Goal: Task Accomplishment & Management: Complete application form

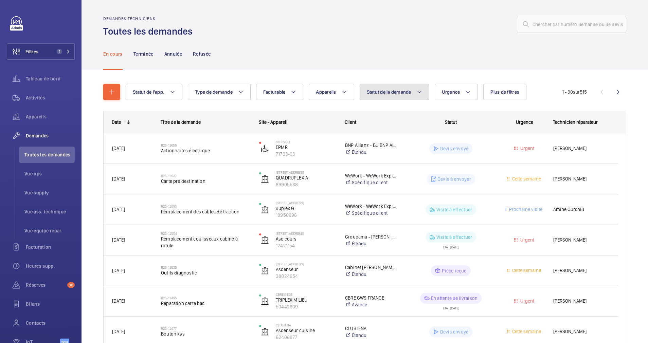
click at [422, 93] on mat-icon at bounding box center [418, 92] width 5 height 8
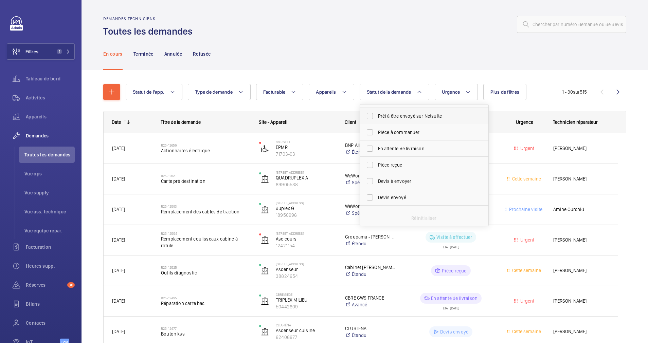
scroll to position [46, 0]
click at [386, 176] on label "Devis à envoyer" at bounding box center [419, 180] width 118 height 16
click at [376, 176] on input "Devis à envoyer" at bounding box center [370, 180] width 14 height 14
checkbox input "true"
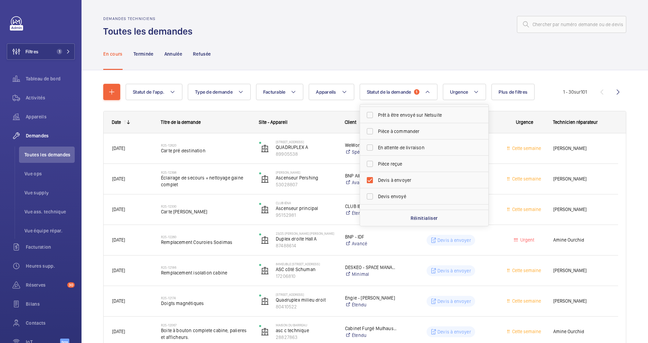
click at [304, 87] on div "Statut de l'app. Type de demande Facturable Appareils Statut de la demande 1 Co…" at bounding box center [344, 92] width 437 height 16
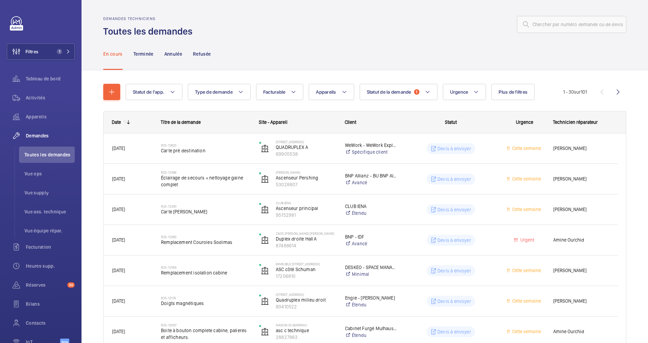
drag, startPoint x: 304, startPoint y: 87, endPoint x: 303, endPoint y: 115, distance: 28.2
drag, startPoint x: 303, startPoint y: 115, endPoint x: 295, endPoint y: 105, distance: 13.0
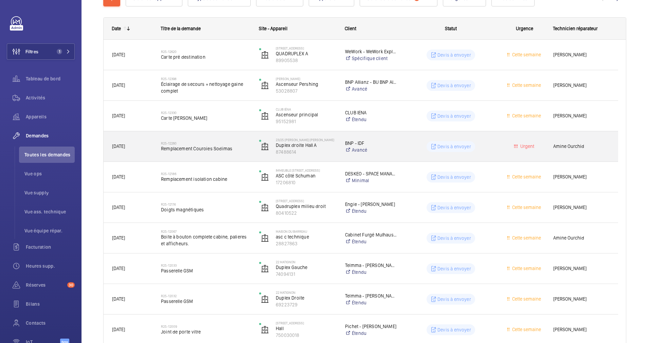
scroll to position [94, 0]
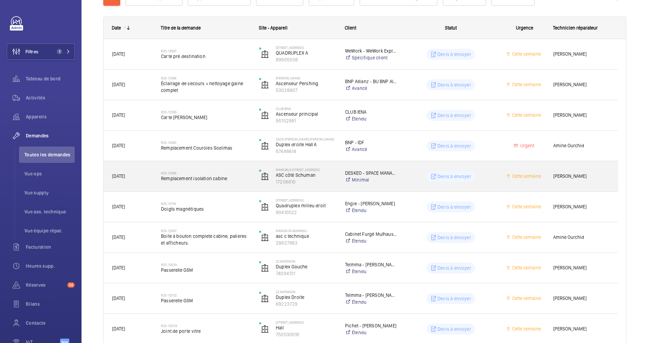
click at [243, 171] on h2 "R25-12186" at bounding box center [205, 173] width 89 height 4
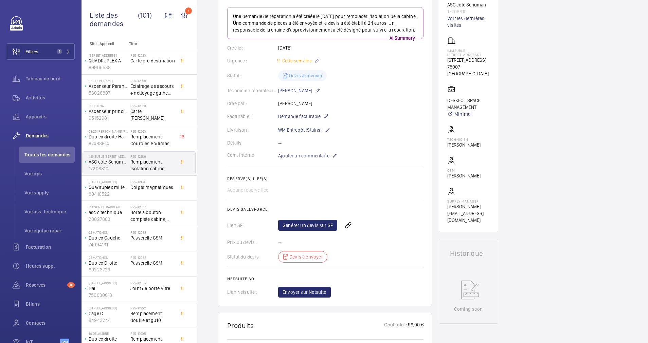
scroll to position [83, 0]
drag, startPoint x: 445, startPoint y: 59, endPoint x: 476, endPoint y: 67, distance: 32.0
click at [476, 67] on wm-front-card "Working ASC côté Schuman 17206810 Voir les dernières visites Immeuble 158 Rue d…" at bounding box center [467, 108] width 59 height 250
drag, startPoint x: 476, startPoint y: 67, endPoint x: 454, endPoint y: 61, distance: 23.1
copy p "[STREET_ADDRESS]"
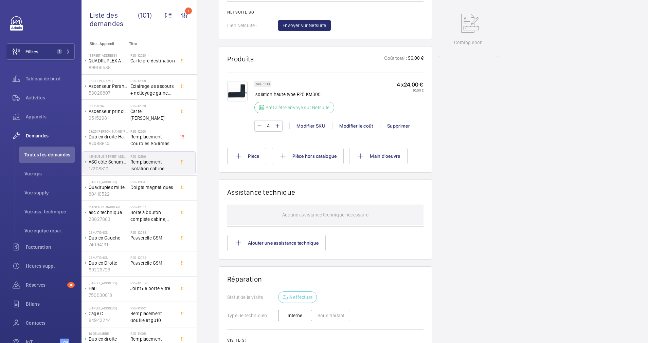
scroll to position [354, 0]
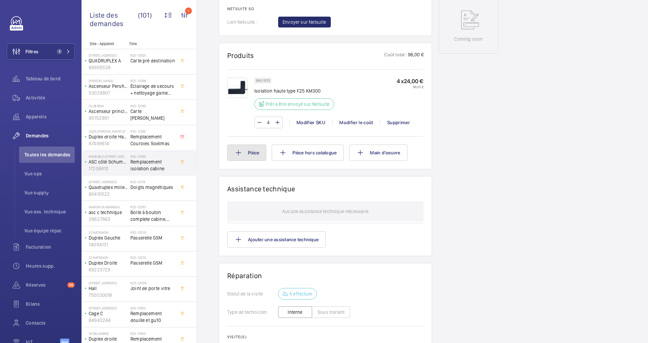
click at [251, 161] on button "Pièce" at bounding box center [246, 153] width 39 height 16
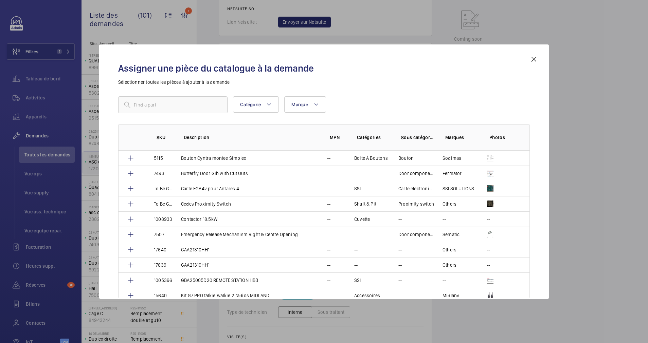
click at [535, 59] on mat-icon at bounding box center [533, 59] width 8 height 8
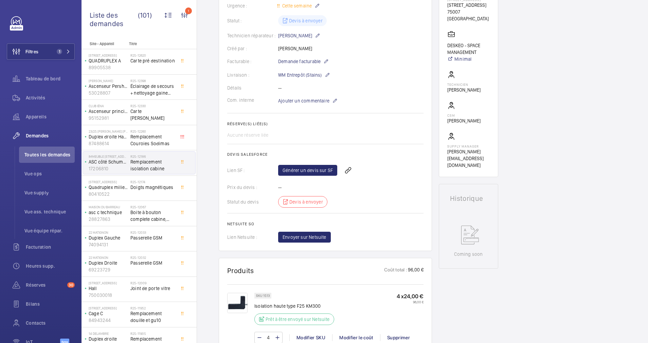
scroll to position [139, 0]
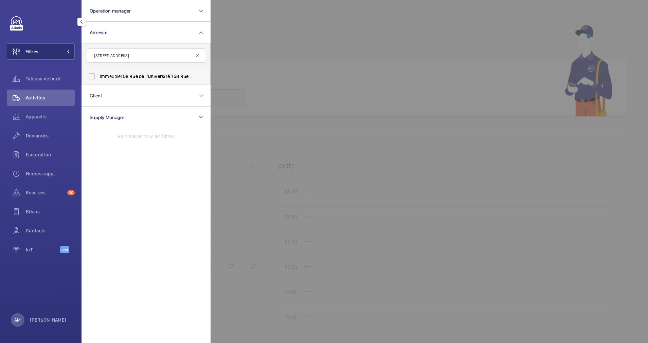
type input "[STREET_ADDRESS]"
click at [107, 73] on span "Immeuble 158 Rue de l'Université - 158 Rue de l'Université , PARIS 75007" at bounding box center [146, 76] width 93 height 7
click at [98, 73] on input "Immeuble 158 Rue de l'Université - 158 Rue de l'Université , PARIS 75007" at bounding box center [92, 77] width 14 height 14
checkbox input "true"
click at [39, 114] on span "Appareils" at bounding box center [50, 116] width 49 height 7
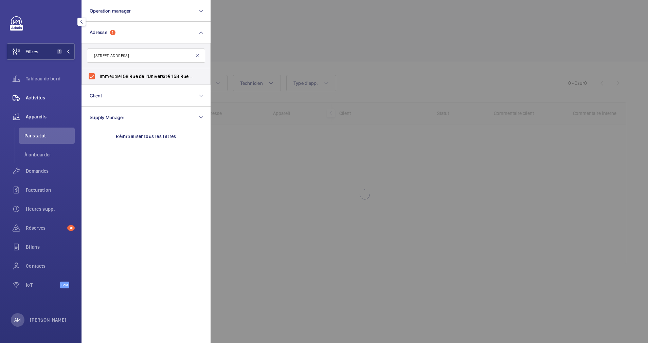
click at [38, 95] on span "Activités" at bounding box center [50, 97] width 49 height 7
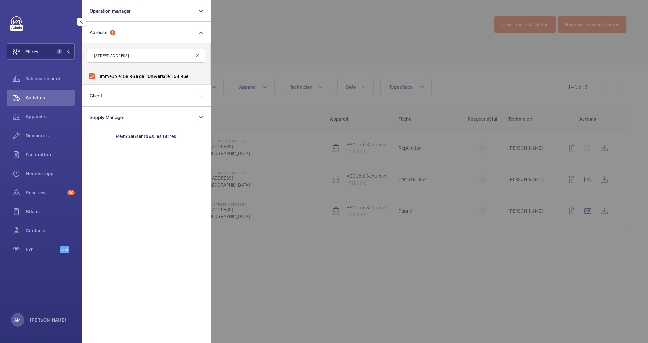
click at [273, 50] on div at bounding box center [534, 171] width 648 height 343
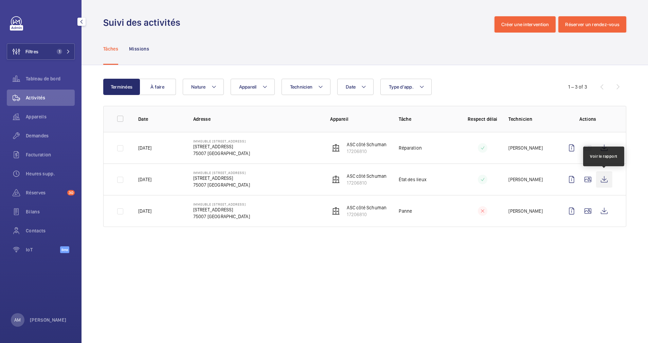
click at [605, 175] on wm-front-icon-button at bounding box center [604, 179] width 16 height 16
click at [41, 137] on span "Demandes" at bounding box center [50, 135] width 49 height 7
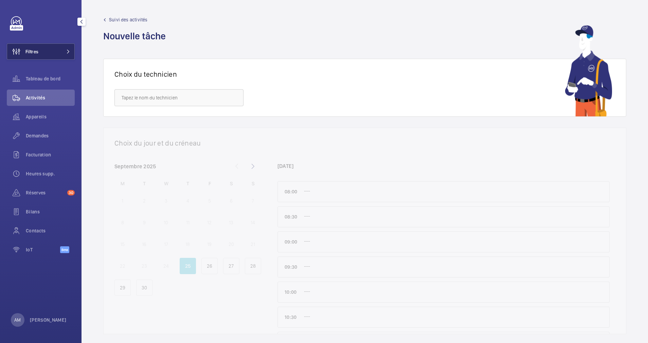
click at [72, 51] on button "Filtres" at bounding box center [41, 51] width 68 height 16
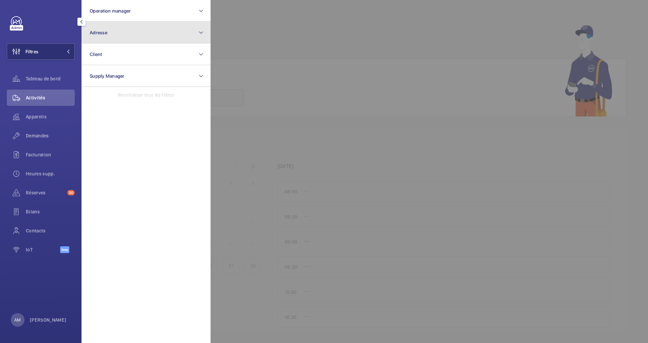
click at [119, 33] on button "Adresse" at bounding box center [145, 33] width 129 height 22
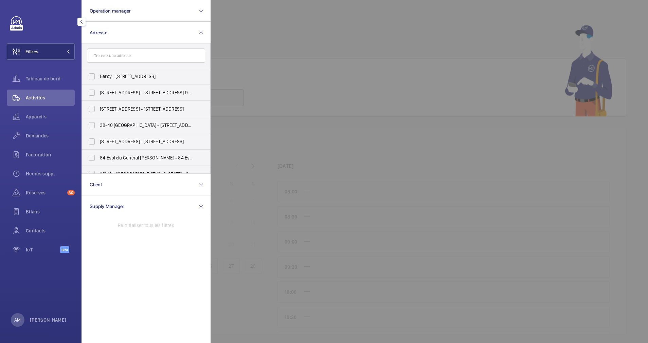
click at [123, 56] on input "text" at bounding box center [146, 56] width 118 height 14
click at [43, 133] on span "Demandes" at bounding box center [50, 135] width 49 height 7
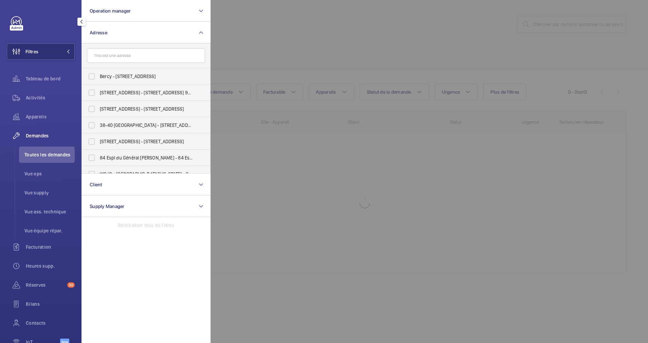
click at [420, 61] on div at bounding box center [534, 171] width 648 height 343
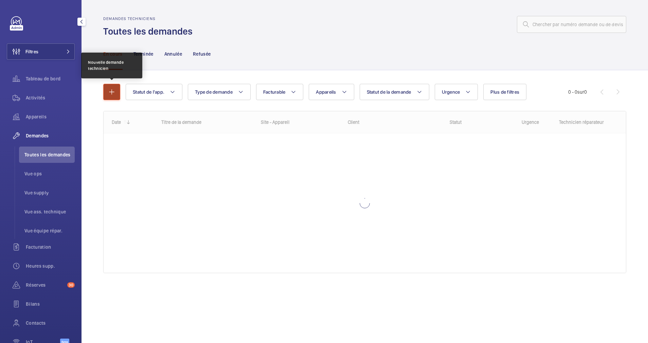
click at [108, 90] on mat-icon "button" at bounding box center [112, 92] width 8 height 8
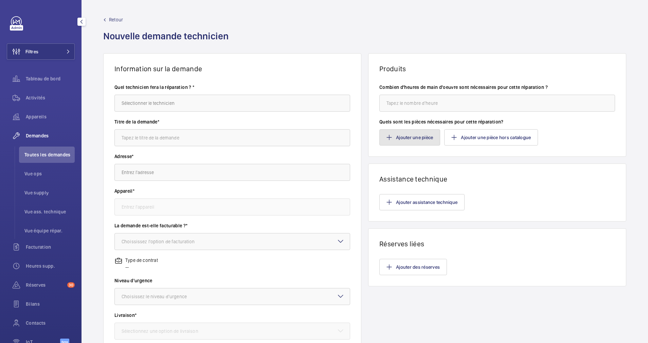
click at [417, 134] on button "Ajouter une pièce" at bounding box center [409, 137] width 61 height 16
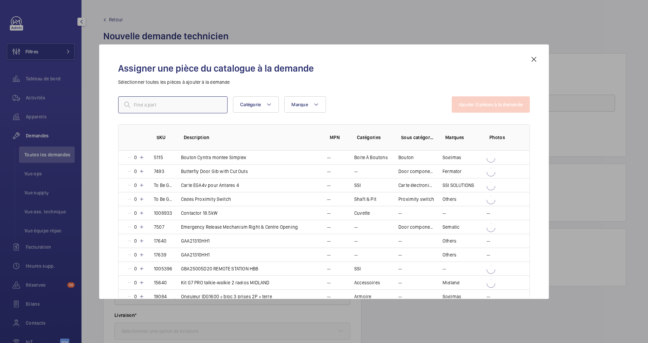
paste input "Butée porte QKS11"
type input "Butée porte QKS11"
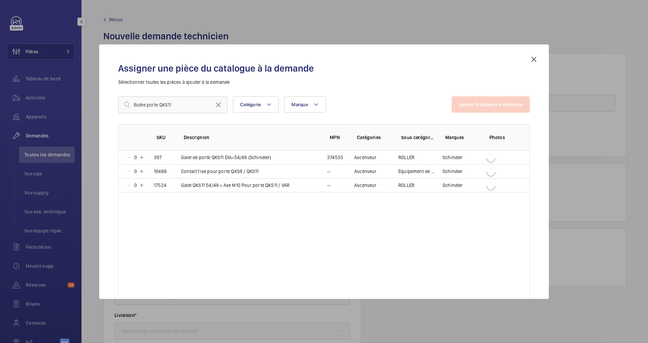
click at [531, 58] on mat-icon at bounding box center [533, 59] width 8 height 8
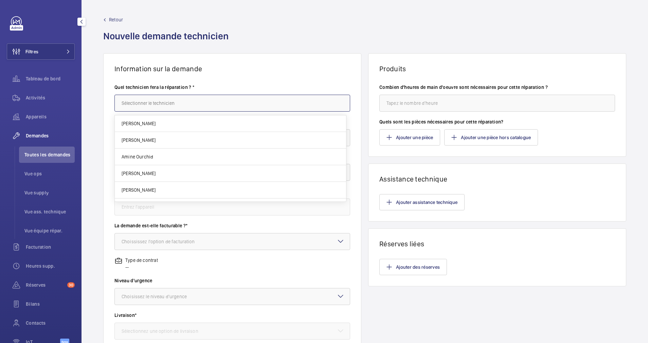
click at [187, 100] on input "text" at bounding box center [232, 103] width 236 height 17
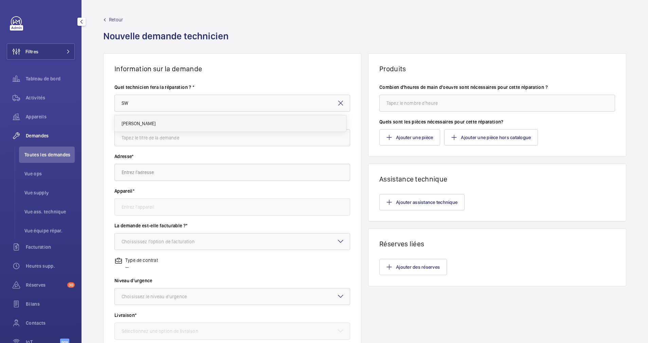
click at [158, 119] on mat-option "[PERSON_NAME]" at bounding box center [230, 123] width 231 height 16
type input "[PERSON_NAME]"
click at [156, 142] on input "text" at bounding box center [232, 137] width 236 height 17
click at [180, 173] on input "text" at bounding box center [232, 172] width 236 height 17
click at [139, 137] on input "Remplacment butée de serrure" at bounding box center [232, 137] width 236 height 17
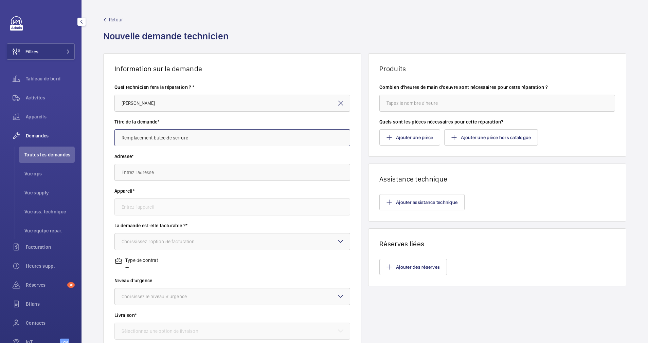
type input "Remplacement butée de serrure"
click at [152, 175] on input "text" at bounding box center [232, 172] width 236 height 17
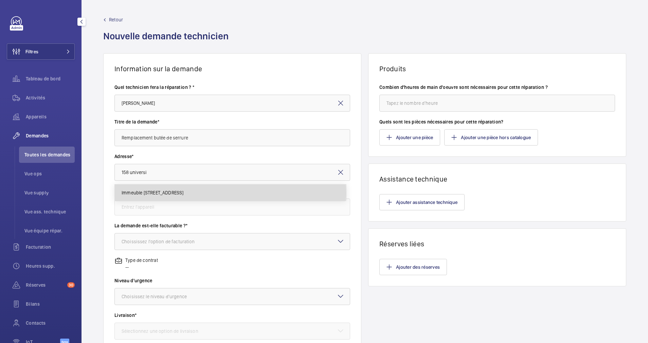
click at [158, 194] on span "Immeuble 158 Rue de l'Université 158 Rue de l'Université, 75007 PARIS" at bounding box center [152, 192] width 62 height 7
type input "Immeuble 158 Rue de l'Université 158 Rue de l'Université, 75007 PARIS"
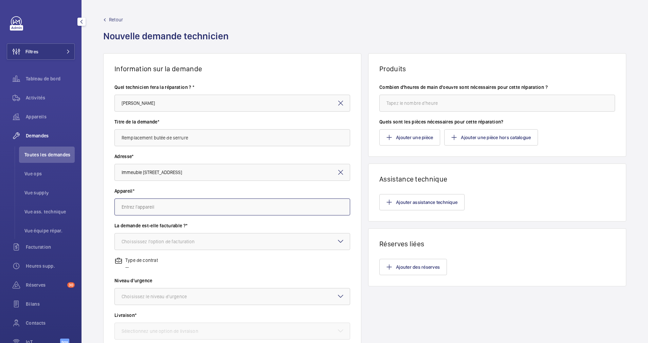
click at [162, 204] on input "text" at bounding box center [232, 207] width 236 height 17
click at [156, 224] on span "17206810 - ASC côté Schuman" at bounding box center [152, 227] width 63 height 7
type input "17206810 - ASC côté Schuman"
click at [173, 239] on div "Choississez l'option de facturation" at bounding box center [166, 241] width 90 height 7
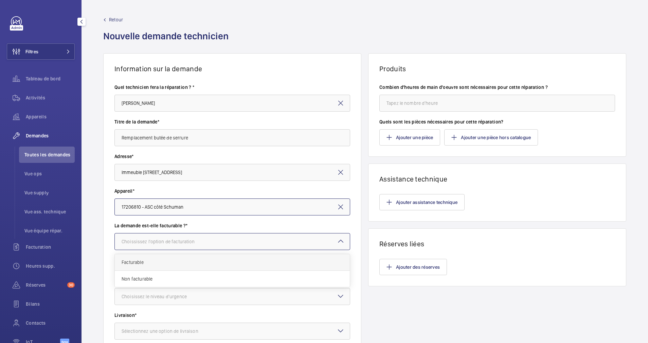
click at [171, 260] on span "Facturable" at bounding box center [231, 262] width 221 height 7
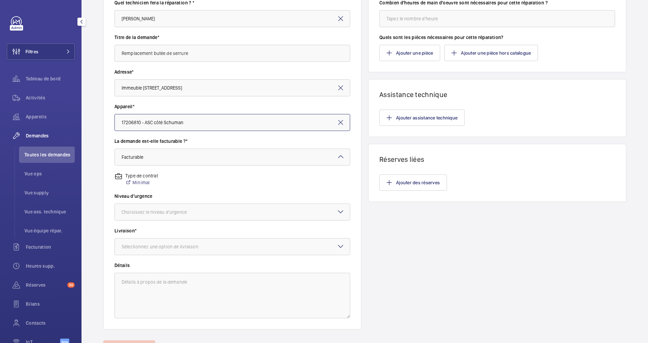
scroll to position [92, 0]
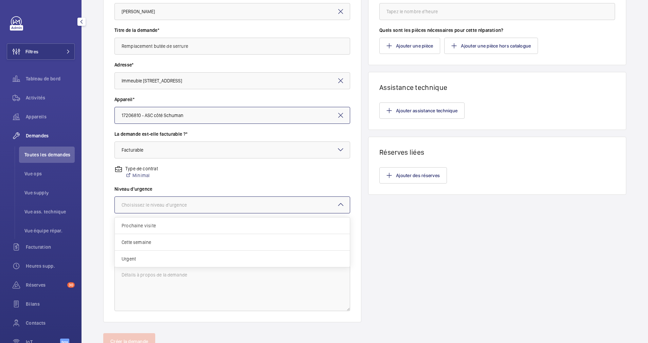
click at [225, 202] on div at bounding box center [232, 205] width 235 height 16
click at [210, 223] on span "Prochaine visite" at bounding box center [231, 225] width 221 height 7
click at [215, 238] on div at bounding box center [232, 239] width 235 height 16
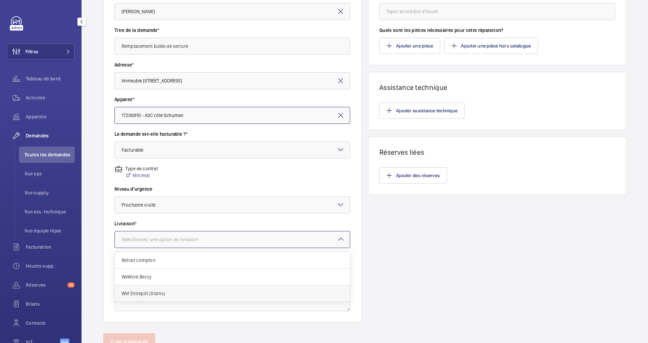
click at [202, 286] on div "WM Entrepôt (Stains)" at bounding box center [232, 293] width 235 height 16
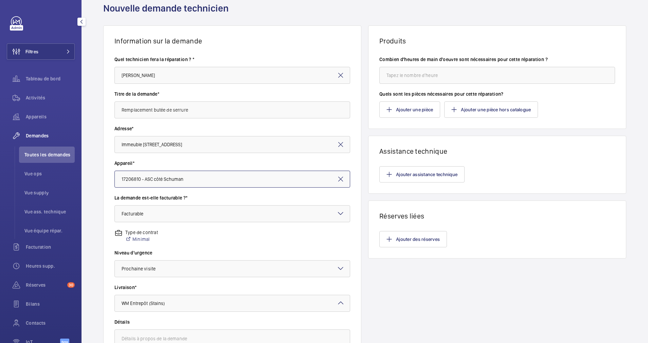
scroll to position [27, 0]
click at [423, 79] on input "number" at bounding box center [497, 76] width 236 height 17
type input "2"
click at [459, 110] on button "Ajouter une pièce hors catalogue" at bounding box center [491, 110] width 94 height 16
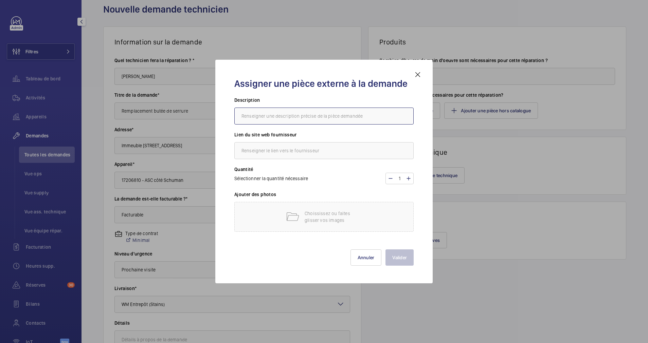
click at [376, 115] on input "text" at bounding box center [323, 116] width 179 height 17
click at [252, 114] on input "Buté QKS" at bounding box center [323, 116] width 179 height 17
type input "Buté serrure QKS"
click at [261, 152] on input "text" at bounding box center [323, 150] width 179 height 17
type input "SODIMAS"
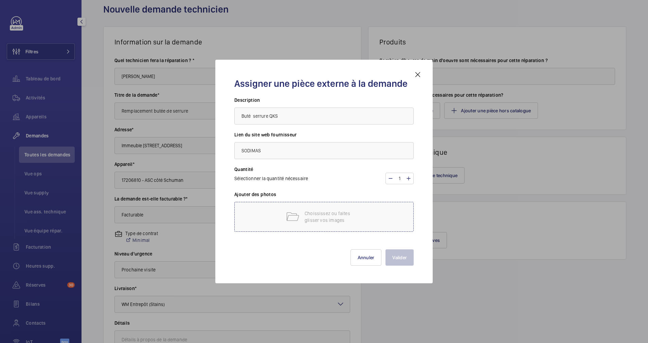
click at [319, 202] on div "Choississez ou faites glisser vos images" at bounding box center [323, 217] width 179 height 30
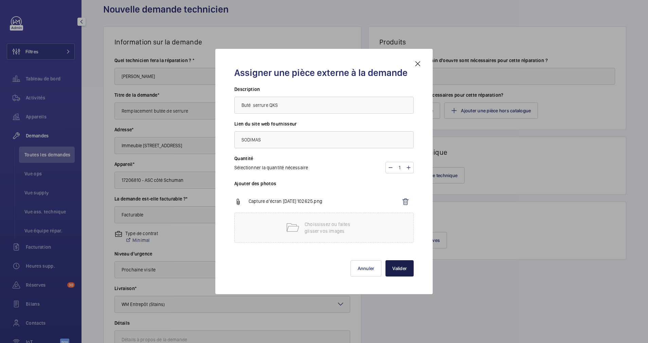
click at [404, 266] on button "Valider" at bounding box center [399, 268] width 28 height 16
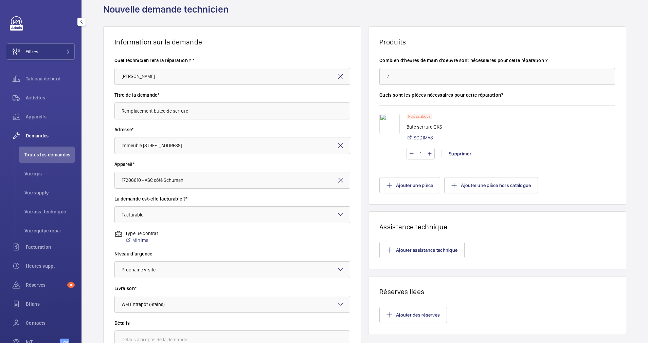
scroll to position [0, 0]
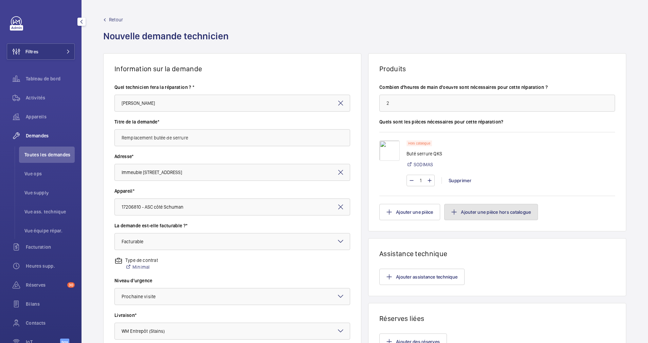
click at [451, 210] on mat-icon "button" at bounding box center [453, 211] width 5 height 5
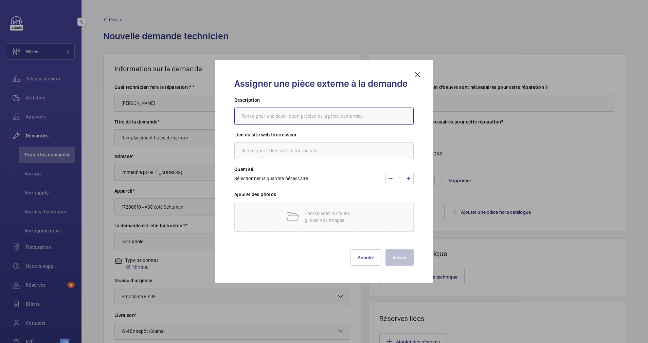
click at [297, 117] on input "text" at bounding box center [323, 116] width 179 height 17
type input "Coulisseaux CP"
click at [300, 149] on input "text" at bounding box center [323, 150] width 179 height 17
type input "SODIMAS"
click at [312, 217] on p "Choississez ou faites glisser vos images" at bounding box center [333, 217] width 58 height 14
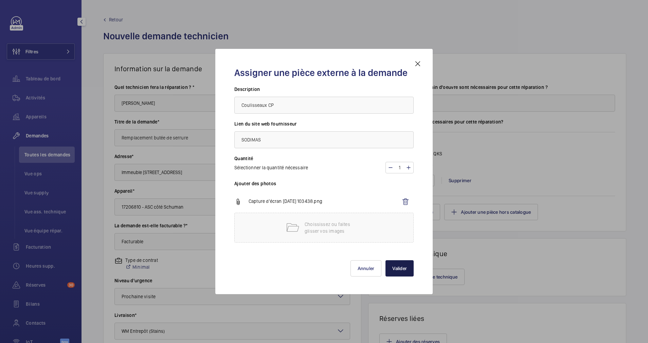
click at [405, 267] on button "Valider" at bounding box center [399, 268] width 28 height 16
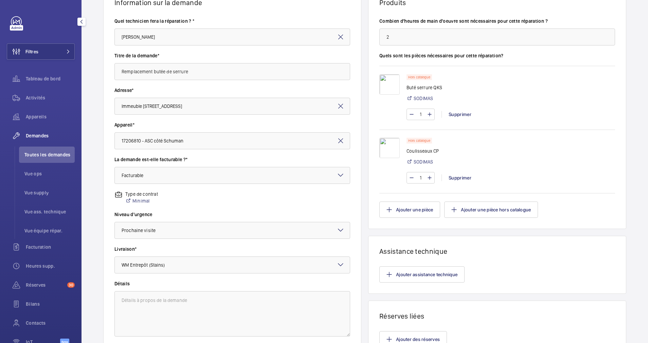
scroll to position [67, 0]
click at [481, 210] on button "Ajouter une pièce hors catalogue" at bounding box center [491, 209] width 94 height 16
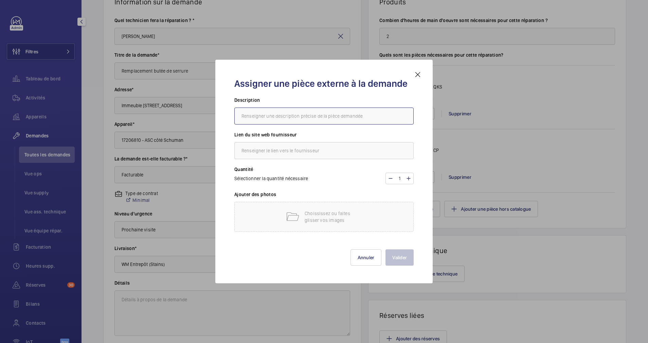
click at [338, 117] on input "text" at bounding box center [323, 116] width 179 height 17
type input "Bande LED GAINE"
click at [298, 150] on input "text" at bounding box center [323, 150] width 179 height 17
type input "DRIM"
click at [304, 205] on div "Choississez ou faites glisser vos images" at bounding box center [323, 217] width 179 height 30
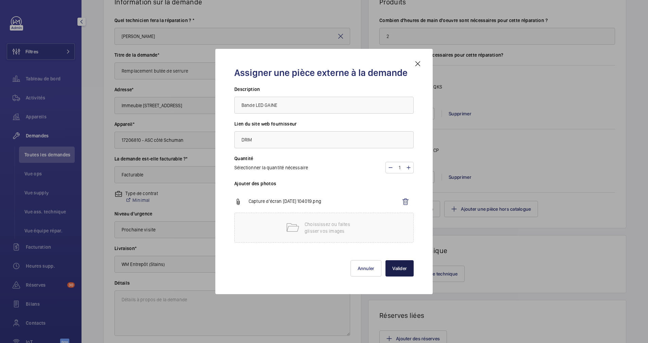
click at [404, 266] on button "Valider" at bounding box center [399, 268] width 28 height 16
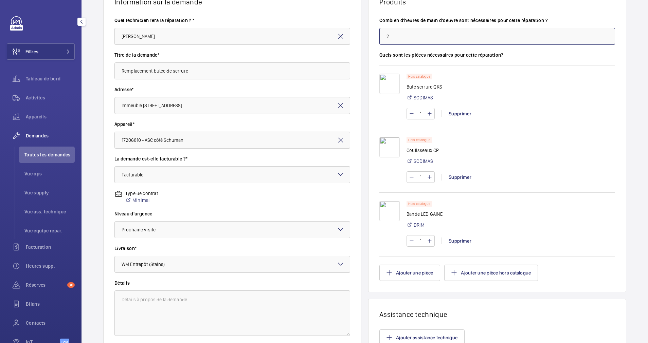
click at [398, 37] on input "2" at bounding box center [497, 36] width 236 height 17
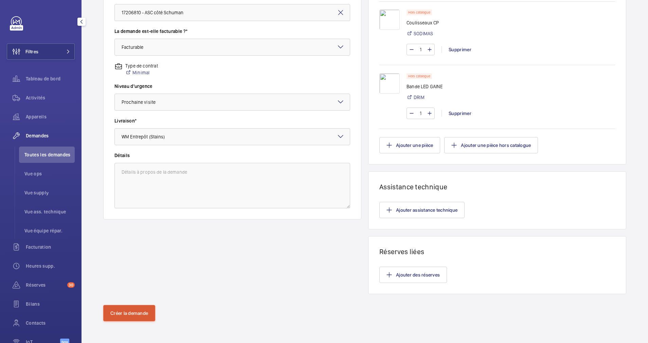
type input "8"
click at [133, 320] on button "Créer la demande" at bounding box center [129, 313] width 52 height 16
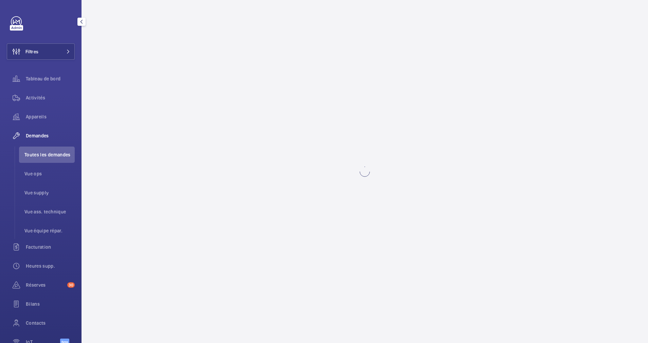
scroll to position [0, 0]
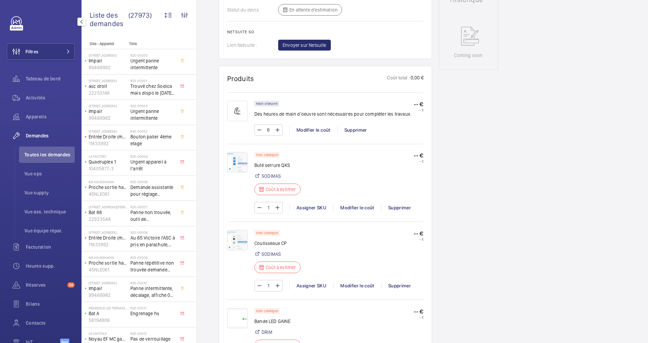
scroll to position [345, 0]
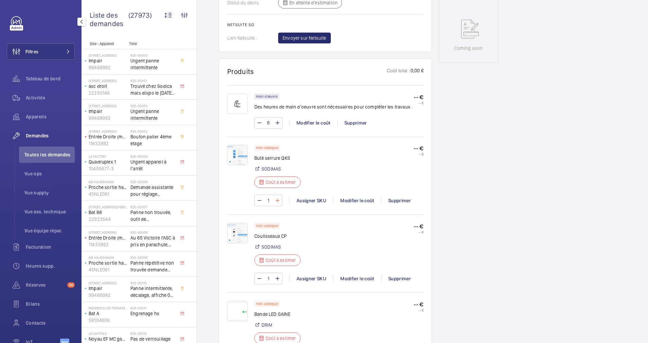
click at [276, 199] on mat-icon at bounding box center [277, 201] width 5 height 8
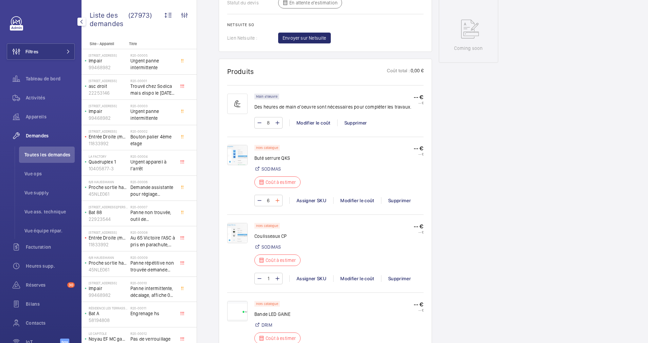
click at [276, 199] on mat-icon at bounding box center [277, 201] width 5 height 8
type input "7"
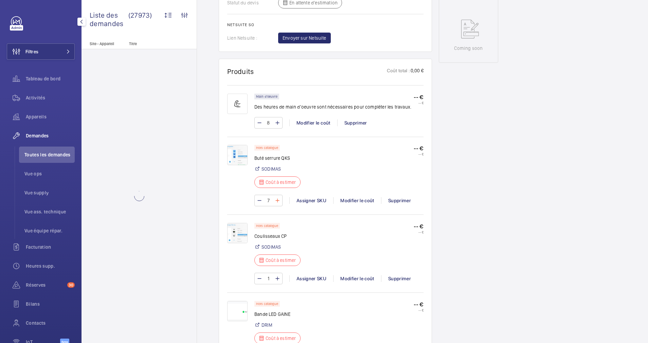
click at [276, 199] on mat-icon at bounding box center [277, 201] width 5 height 8
type input "8"
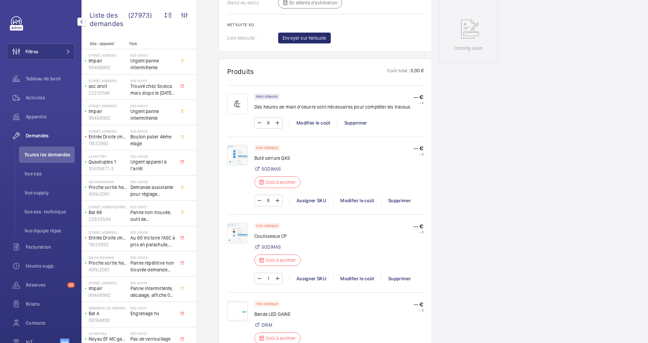
click at [280, 199] on mat-icon at bounding box center [277, 201] width 5 height 8
type input "9"
click at [279, 199] on wm-front-input-numeric-stepper "9" at bounding box center [268, 201] width 28 height 12
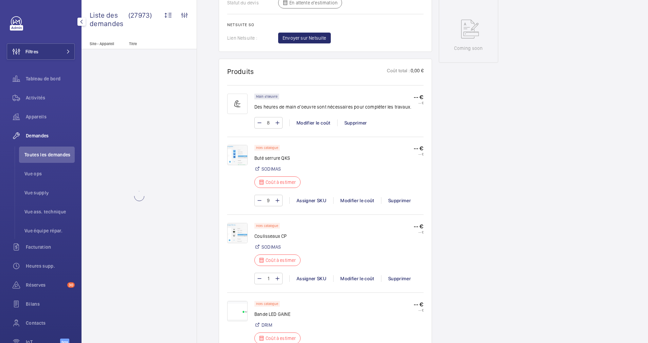
click at [279, 199] on mat-icon at bounding box center [277, 201] width 5 height 8
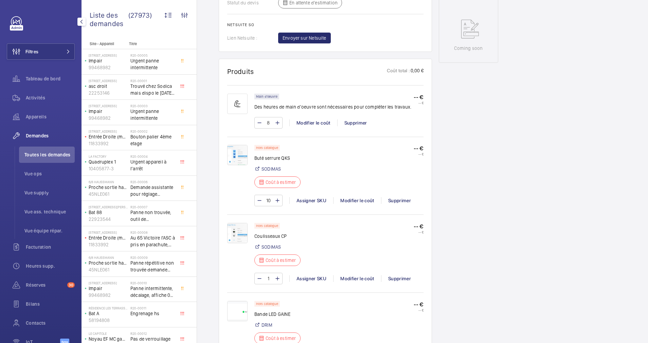
click at [279, 199] on mat-icon at bounding box center [277, 201] width 5 height 8
type input "12"
click at [360, 201] on div "Modifier le coût" at bounding box center [357, 200] width 48 height 7
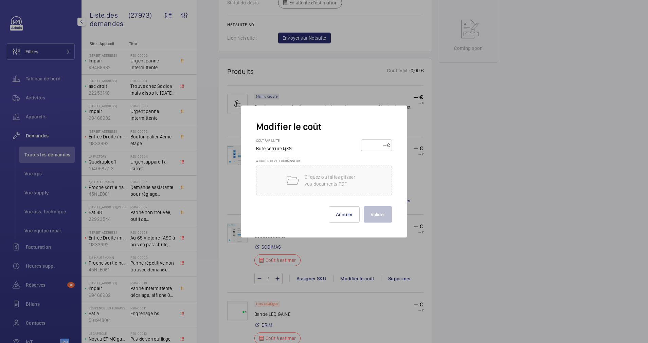
click at [377, 143] on input "number" at bounding box center [375, 145] width 24 height 11
type input "15"
click at [382, 214] on button "Valider" at bounding box center [377, 214] width 28 height 16
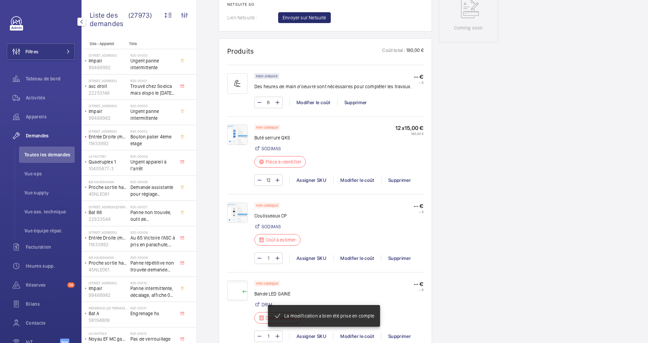
scroll to position [372, 0]
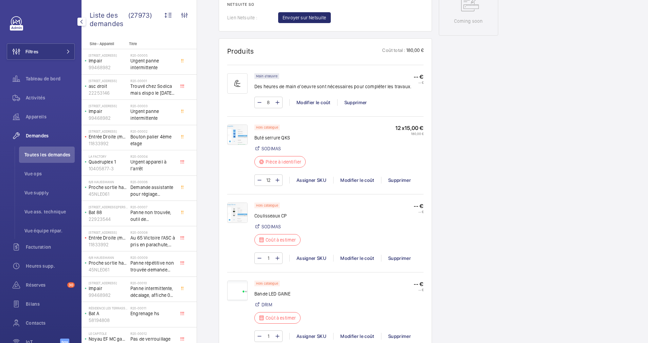
click at [530, 63] on div "Demandes techniciens R25-12798 Une demande de réparation a été créée le 25 sept…" at bounding box center [422, 175] width 451 height 963
click at [331, 221] on div "Hors catalogue Coulisseaux CP SODIMAS Coût à estimer -- € -- €" at bounding box center [338, 226] width 169 height 47
click at [351, 257] on div "Modifier le coût" at bounding box center [357, 258] width 48 height 7
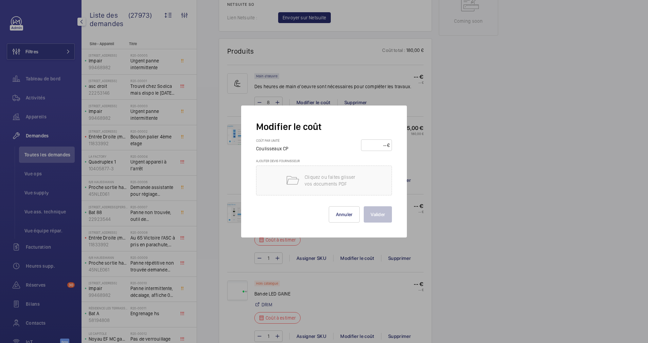
click at [376, 146] on input "number" at bounding box center [375, 145] width 24 height 11
type input "25"
click at [376, 213] on button "Valider" at bounding box center [377, 214] width 28 height 16
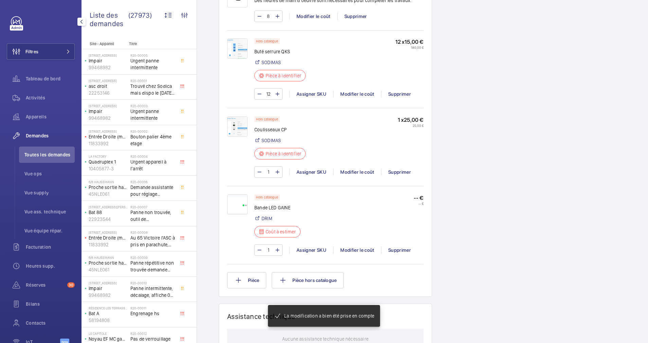
scroll to position [452, 0]
click at [239, 203] on img at bounding box center [237, 204] width 20 height 20
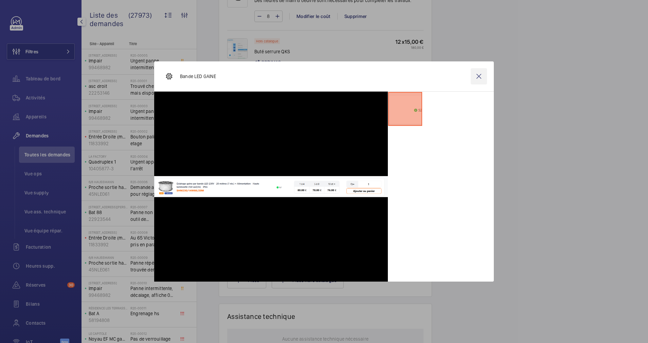
click at [478, 76] on wm-front-icon-button at bounding box center [478, 76] width 16 height 16
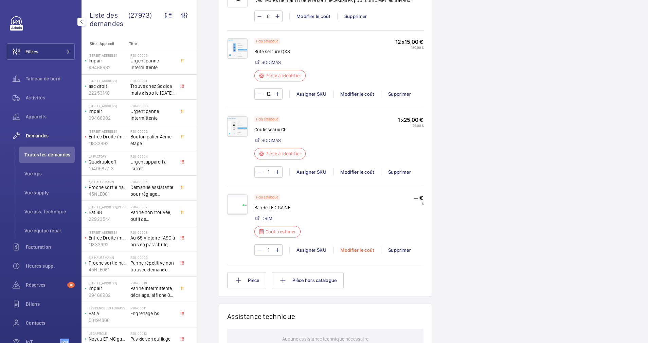
click at [358, 250] on div "Modifier le coût" at bounding box center [357, 250] width 48 height 7
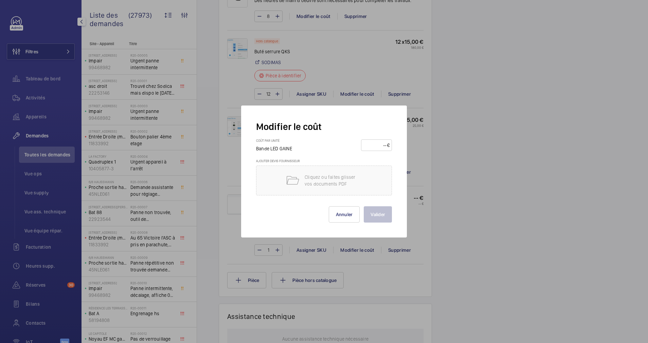
click at [372, 145] on input "number" at bounding box center [375, 145] width 24 height 11
type input "80"
click at [375, 210] on button "Valider" at bounding box center [377, 214] width 28 height 16
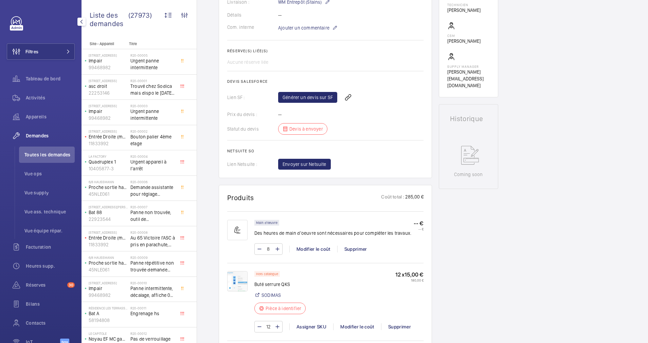
scroll to position [217, 0]
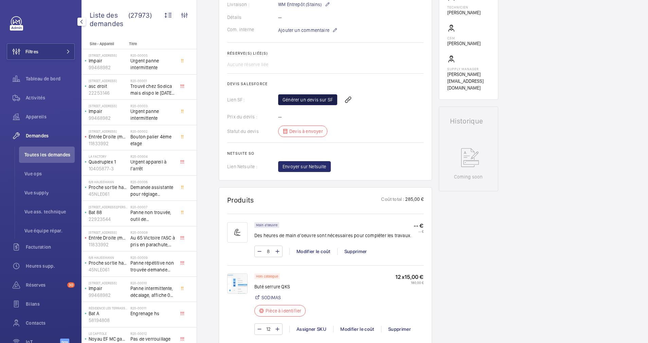
click at [316, 100] on link "Générer un devis sur SF" at bounding box center [307, 99] width 59 height 11
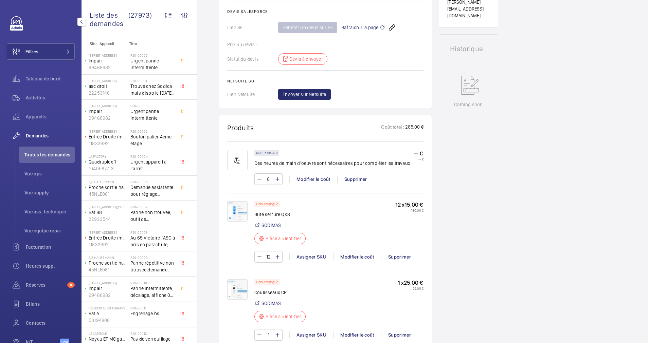
scroll to position [230, 0]
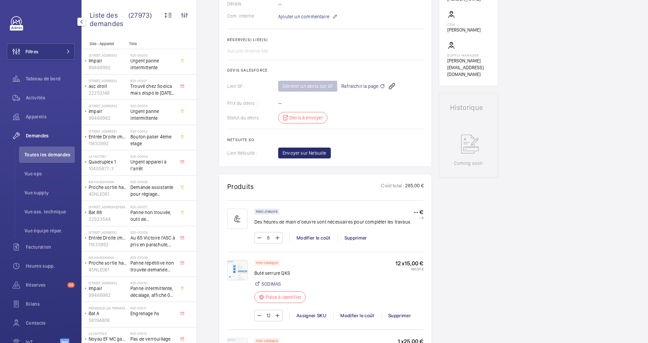
click at [359, 85] on span "Rafraichir la page" at bounding box center [363, 86] width 44 height 8
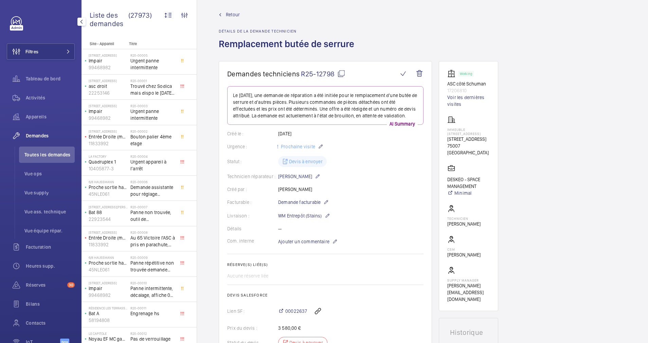
scroll to position [0, 0]
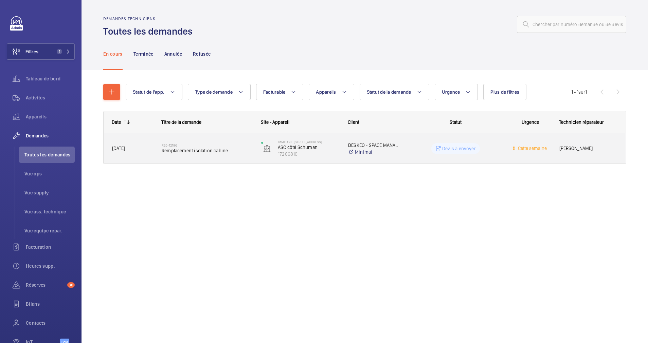
click at [234, 149] on span "Remplacement isolation cabine" at bounding box center [207, 150] width 91 height 7
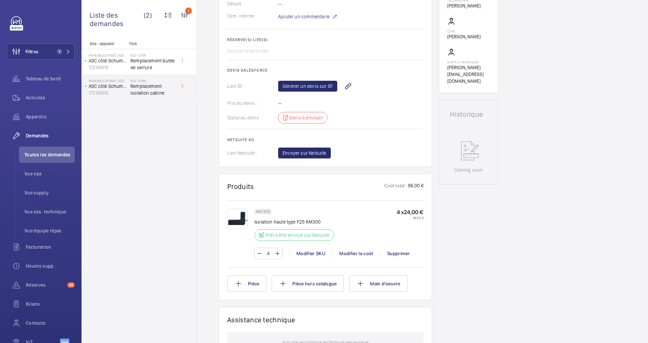
scroll to position [222, 0]
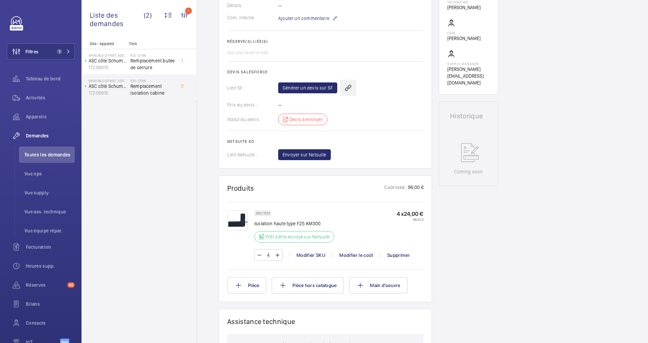
click at [345, 96] on wm-front-icon-button at bounding box center [348, 88] width 16 height 16
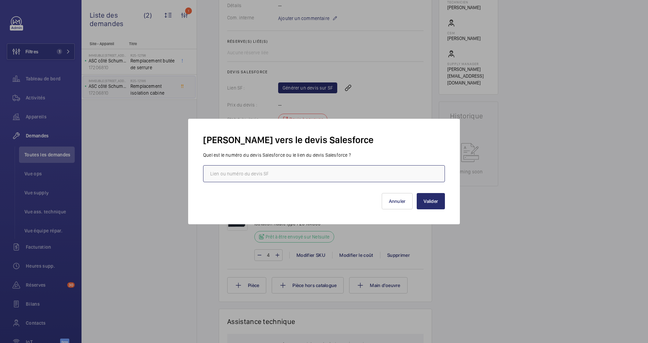
paste input "https://wemaintain.lightning.force.com/lightning/r/Quote/0Q0SZ000009DEuP0AW/view"
type input "https://wemaintain.lightning.force.com/lightning/r/Quote/0Q0SZ000009DEuP0AW/view"
click at [434, 203] on button "Valider" at bounding box center [430, 201] width 28 height 16
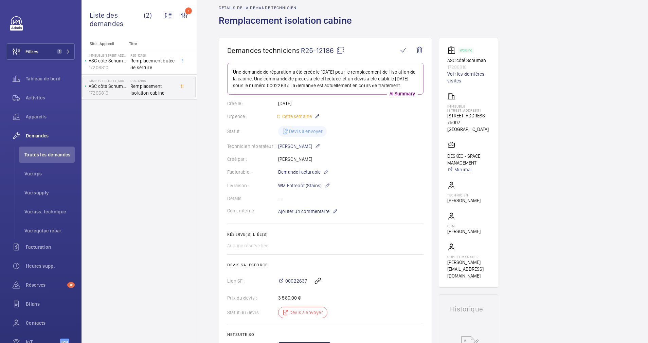
scroll to position [0, 0]
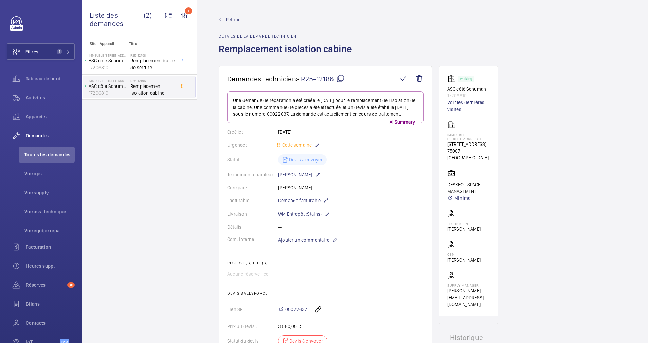
click at [230, 20] on span "Retour" at bounding box center [233, 19] width 14 height 7
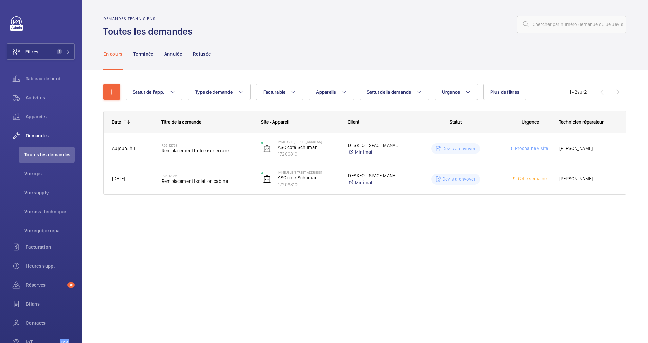
drag, startPoint x: 230, startPoint y: 21, endPoint x: 282, endPoint y: 2, distance: 54.7
click at [282, 2] on wm-front-admin-header "Demandes techniciens Toutes les demandes" at bounding box center [364, 19] width 566 height 38
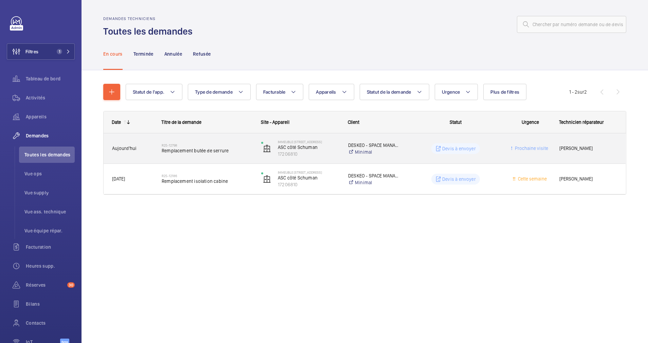
click at [230, 147] on h2 "R25-12798" at bounding box center [207, 145] width 91 height 4
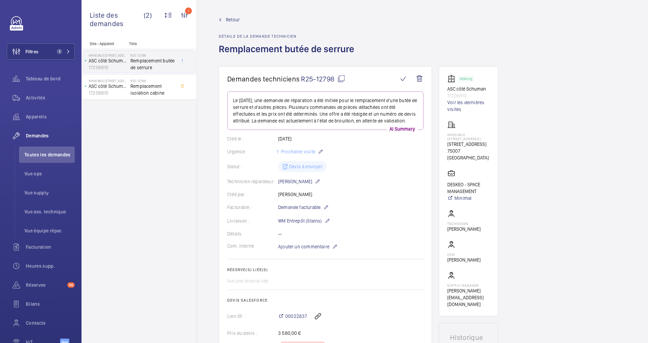
drag, startPoint x: 445, startPoint y: 144, endPoint x: 468, endPoint y: 150, distance: 24.2
click at [468, 150] on wm-front-card "Working ASC côté Schuman 17206810 Voir les dernières visites Immeuble 158 Rue d…" at bounding box center [467, 191] width 59 height 250
drag, startPoint x: 468, startPoint y: 150, endPoint x: 455, endPoint y: 146, distance: 13.8
copy p "[STREET_ADDRESS]"
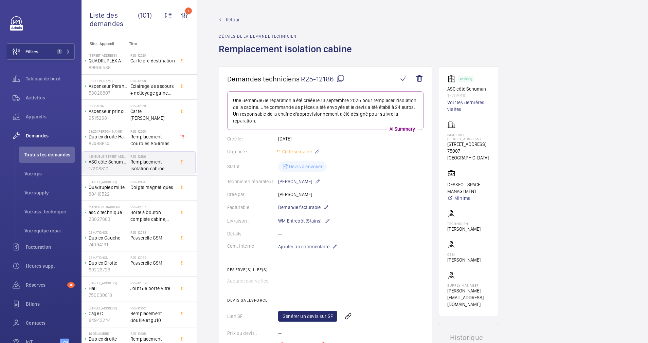
click at [231, 19] on span "Retour" at bounding box center [233, 19] width 14 height 7
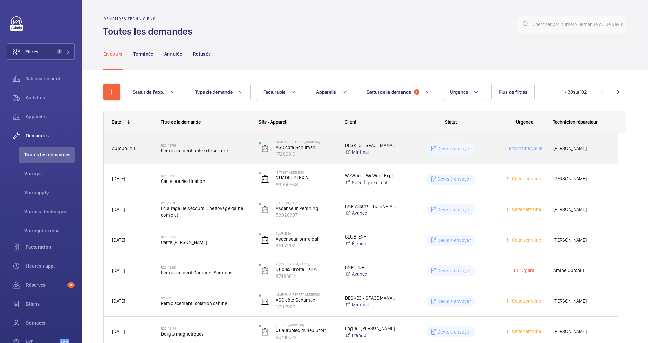
scroll to position [77, 0]
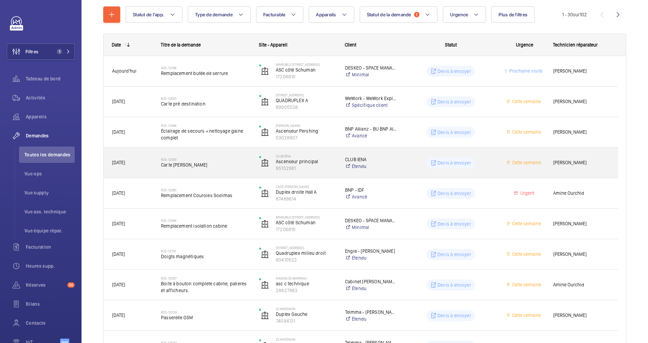
click at [218, 157] on h2 "R25-12330" at bounding box center [205, 159] width 89 height 4
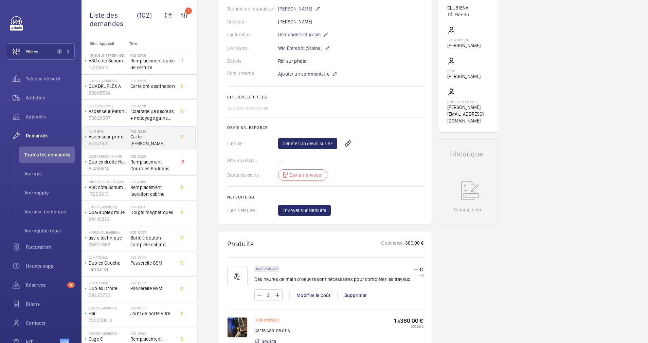
scroll to position [248, 0]
